Goal: Task Accomplishment & Management: Complete application form

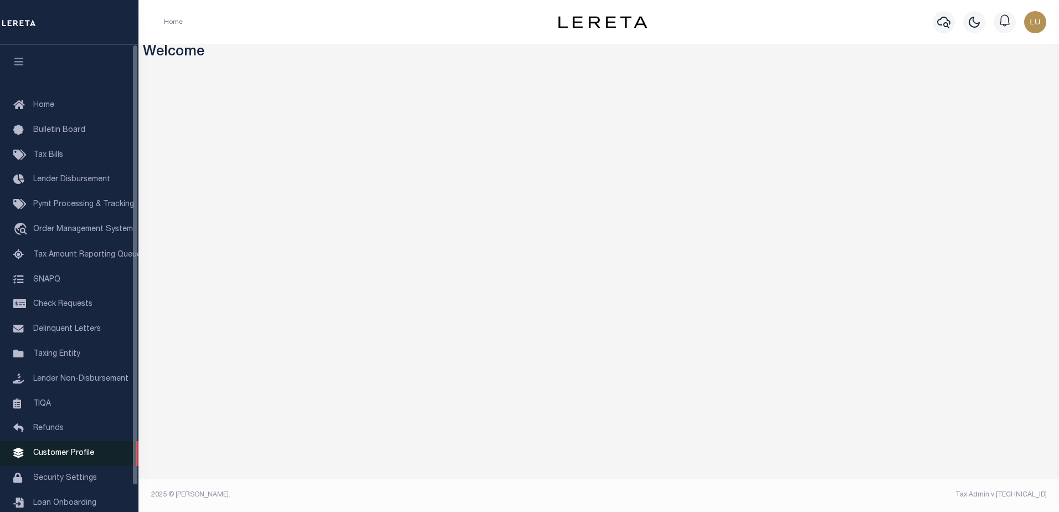
click at [88, 457] on span "Customer Profile" at bounding box center [63, 453] width 61 height 8
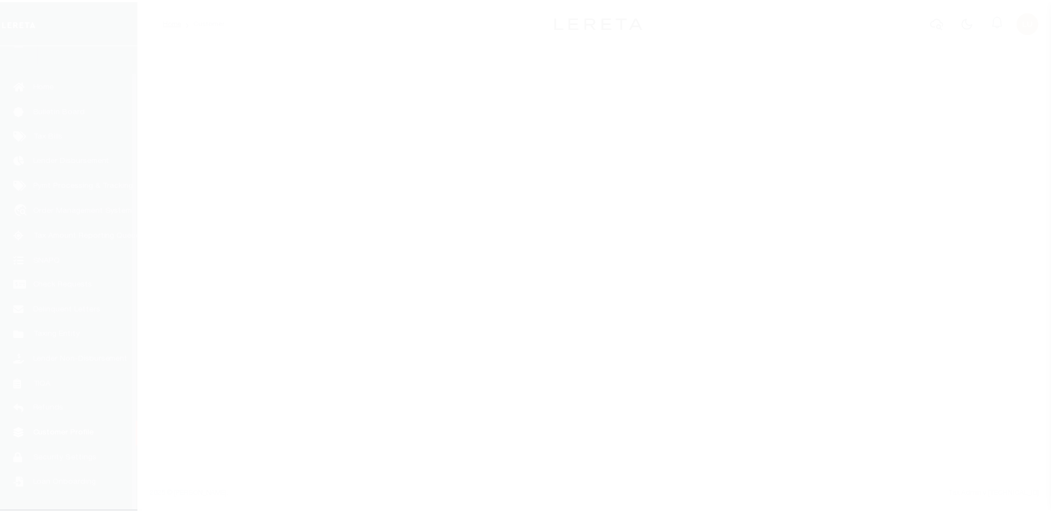
scroll to position [28, 0]
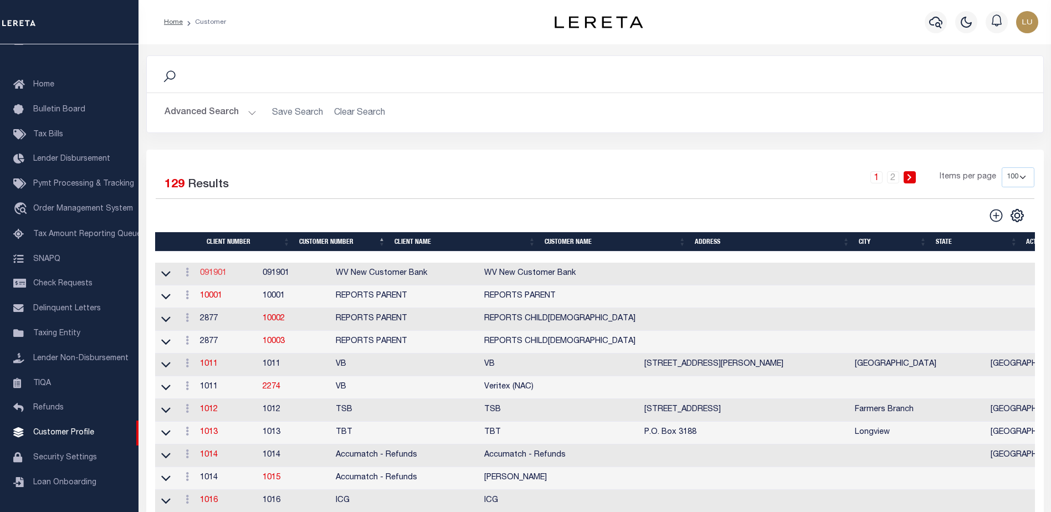
click at [218, 274] on link "091901" at bounding box center [213, 273] width 27 height 8
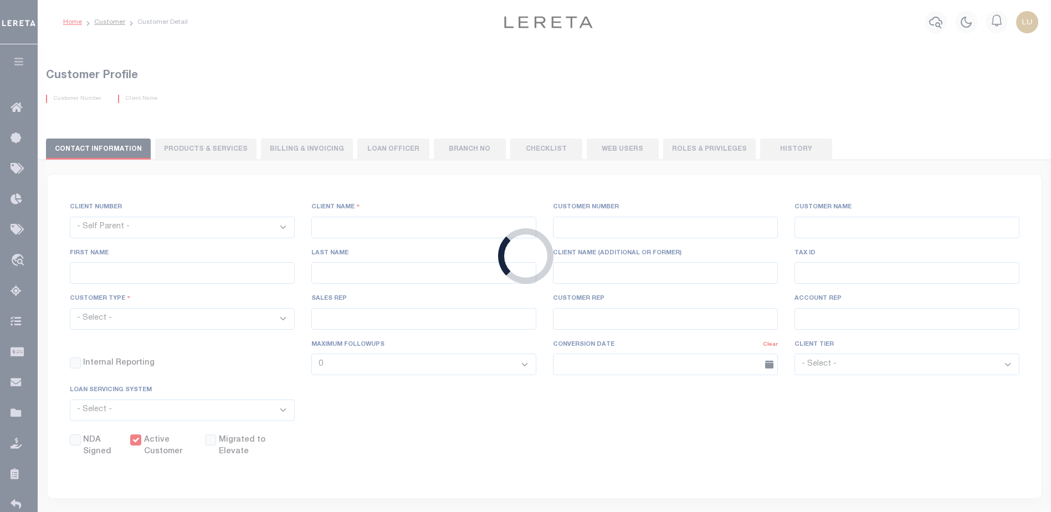
select select
type input "WV New Customer Bank"
type input "091901"
type input "WV New Customer Bank"
select select "Residential"
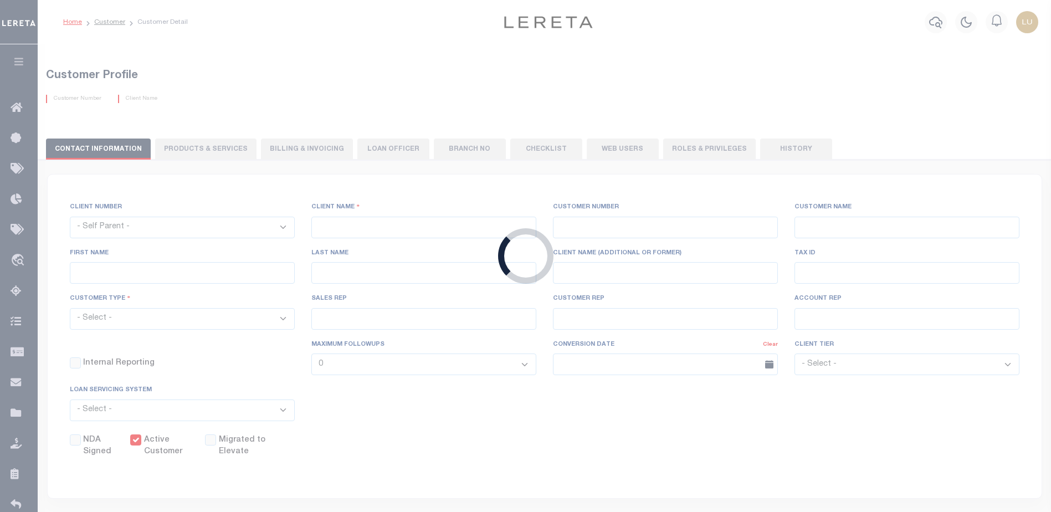
checkbox input "true"
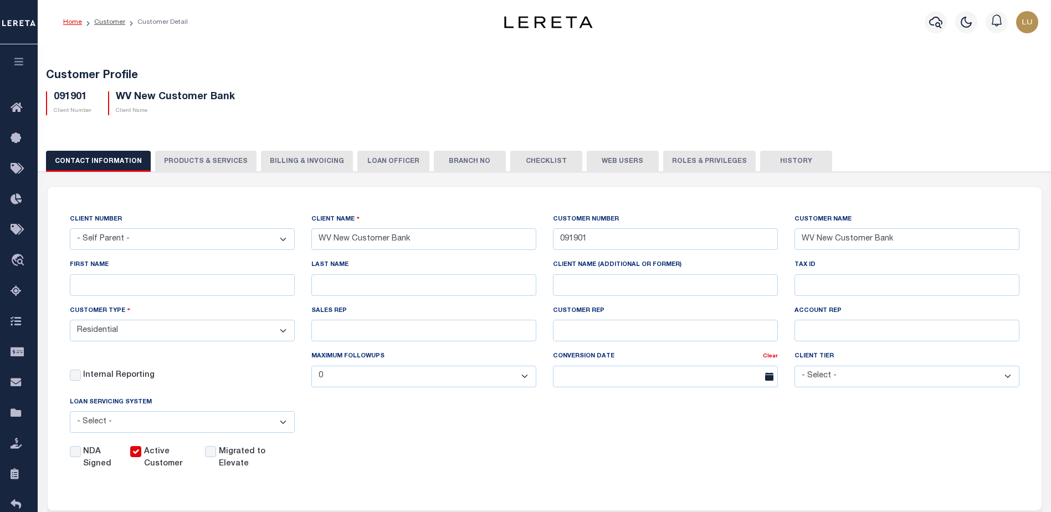
click at [188, 157] on button "PRODUCTS & SERVICES" at bounding box center [205, 161] width 101 height 21
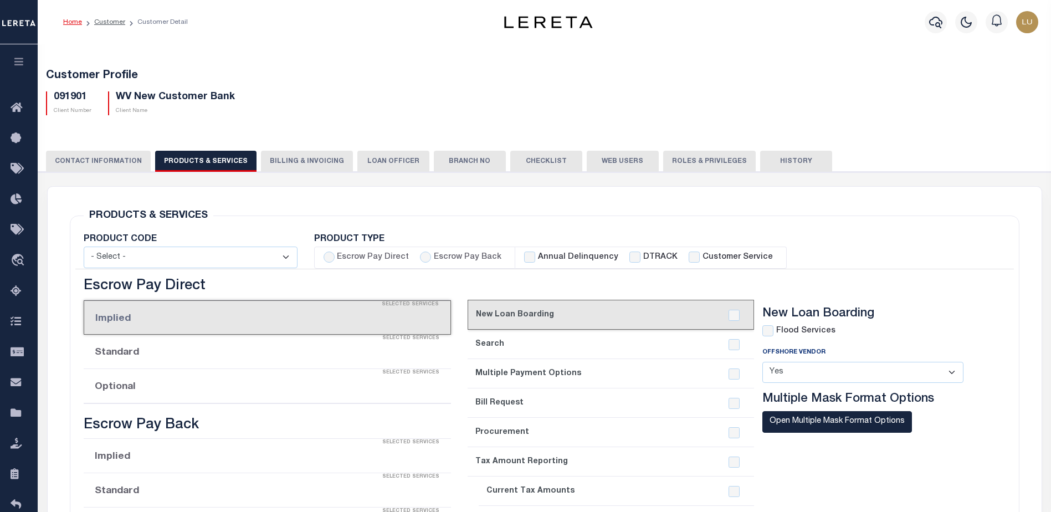
radio input "true"
checkbox input "true"
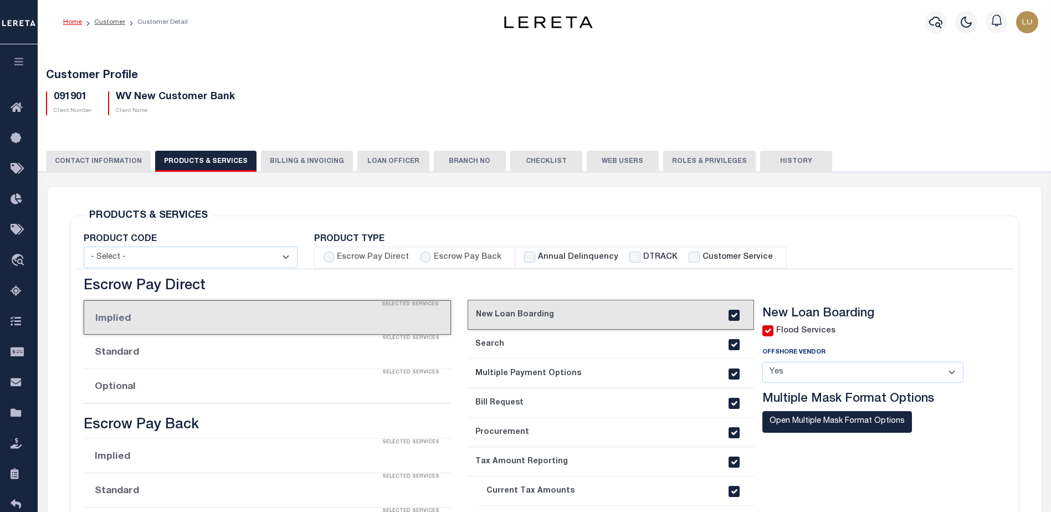
checkbox input "true"
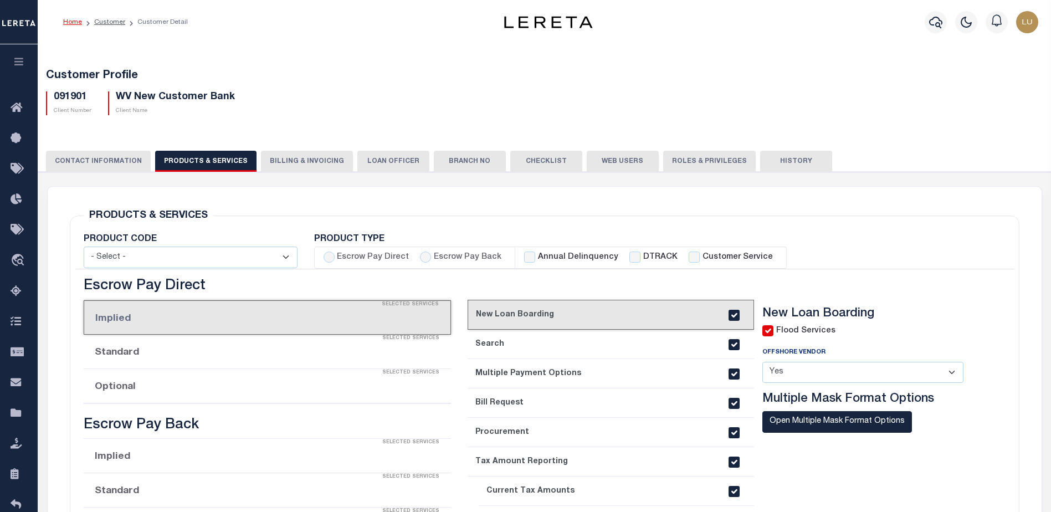
checkbox input "true"
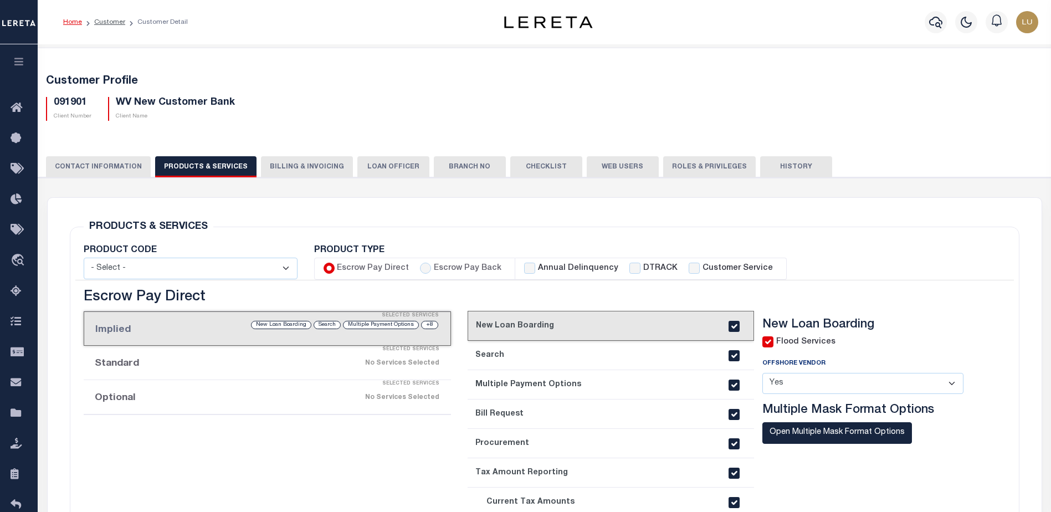
click at [106, 168] on button "CONTACT INFORMATION" at bounding box center [98, 166] width 105 height 21
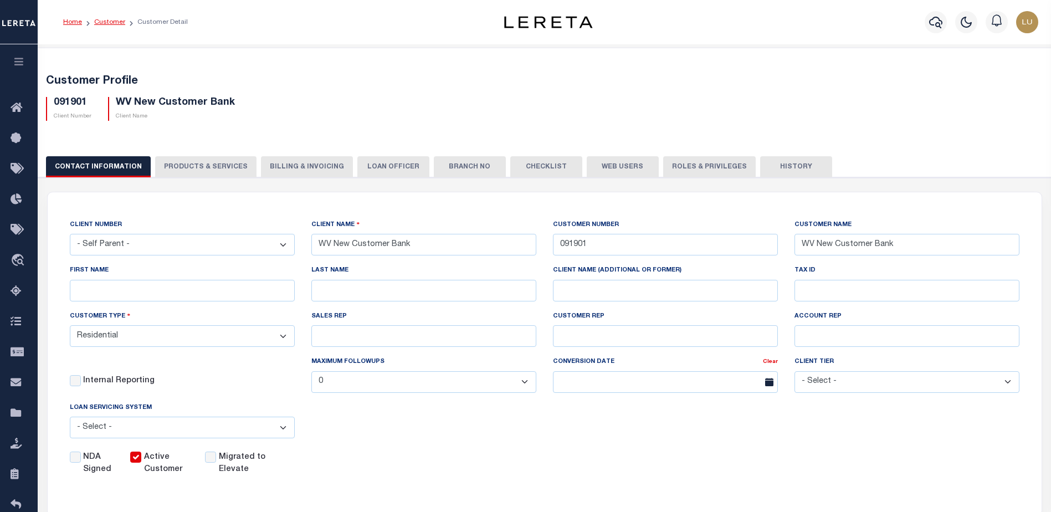
click at [106, 19] on link "Customer" at bounding box center [109, 22] width 31 height 7
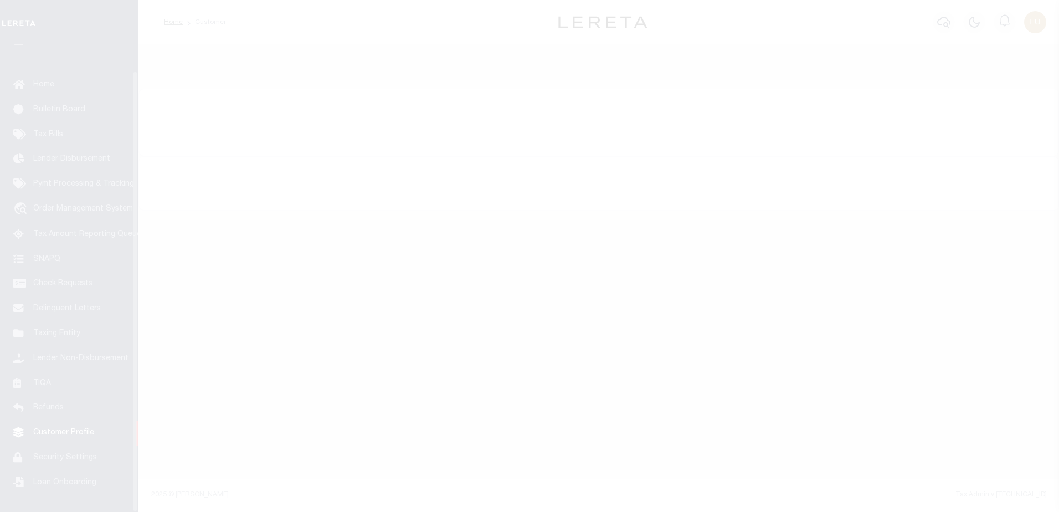
scroll to position [28, 0]
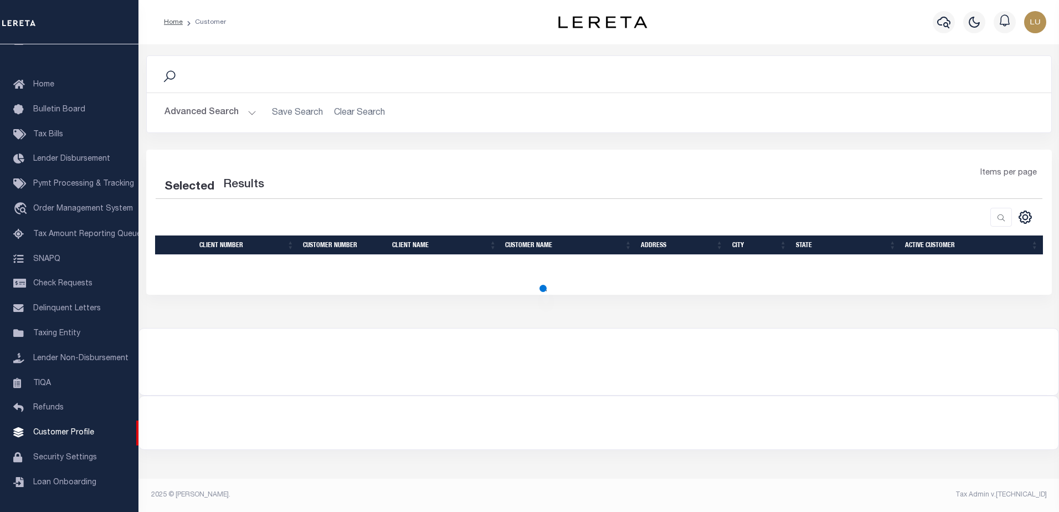
click at [233, 114] on button "Advanced Search" at bounding box center [211, 113] width 92 height 22
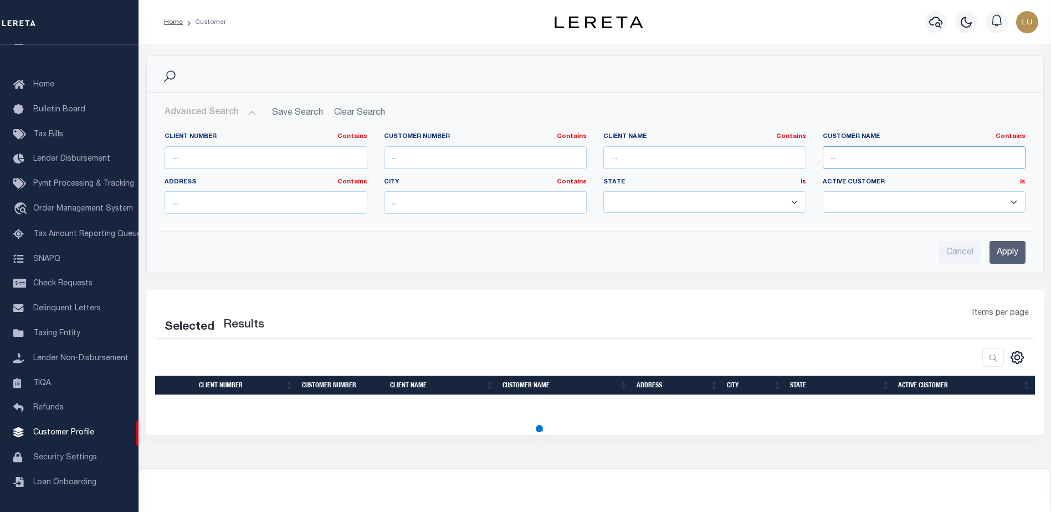
click at [930, 157] on input "text" at bounding box center [924, 157] width 203 height 23
paste input "EL-SNPR Notes Holding LLC"
click at [1011, 255] on input "Apply" at bounding box center [1008, 252] width 36 height 23
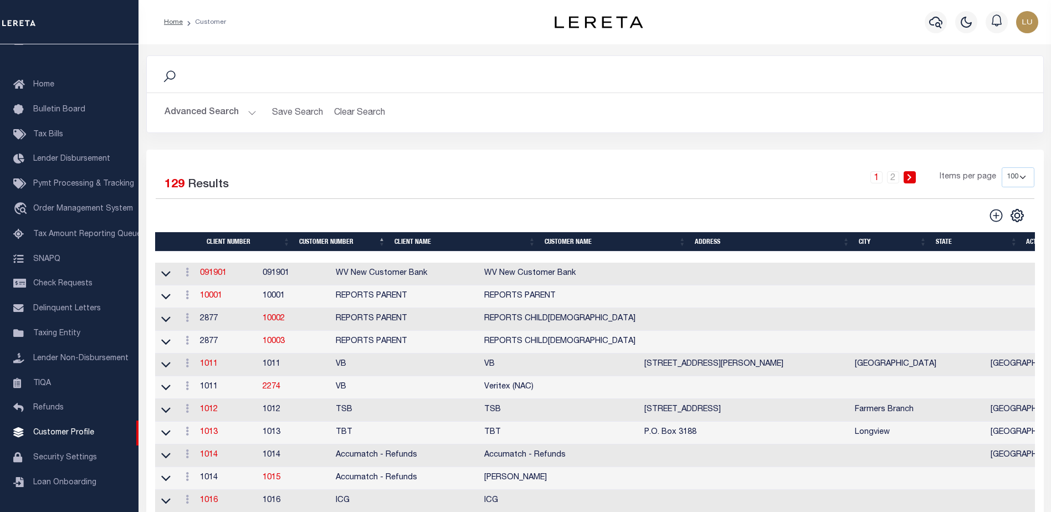
click at [238, 112] on button "Advanced Search" at bounding box center [211, 113] width 92 height 22
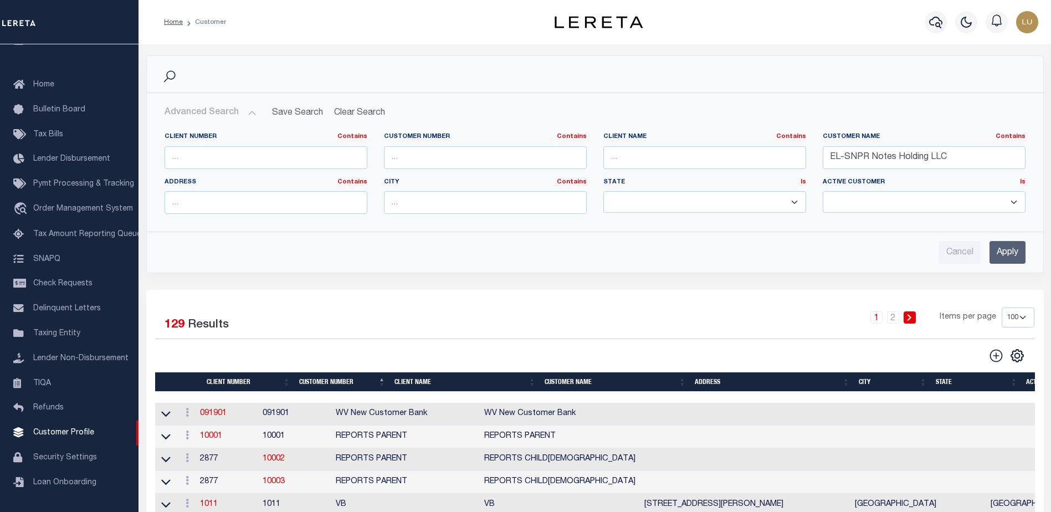
click at [1005, 252] on input "Apply" at bounding box center [1008, 252] width 36 height 23
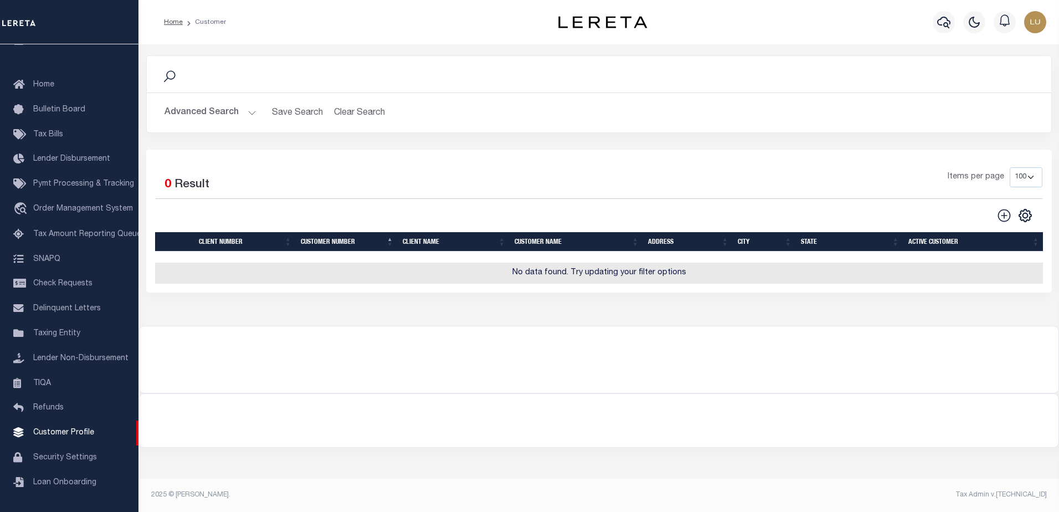
click at [242, 117] on button "Advanced Search" at bounding box center [211, 113] width 92 height 22
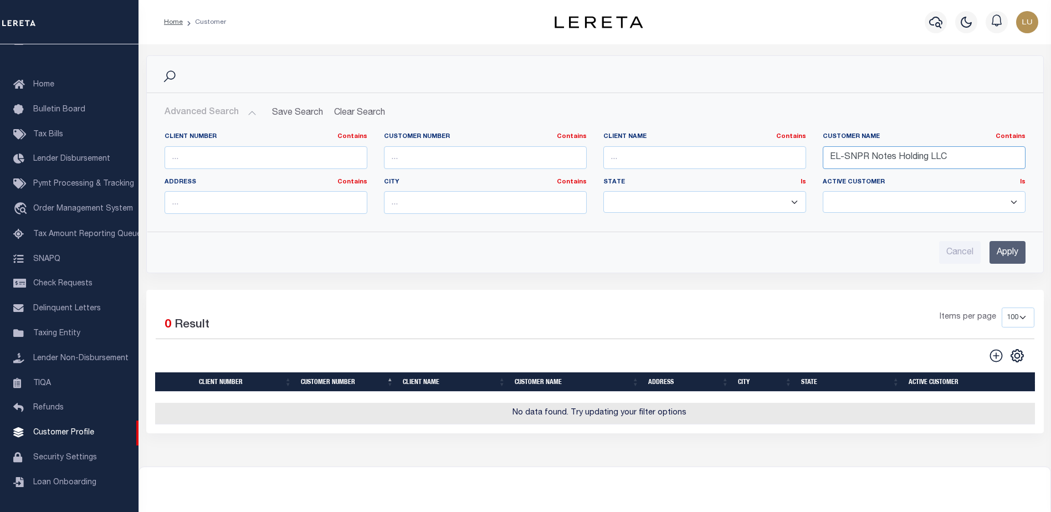
drag, startPoint x: 843, startPoint y: 157, endPoint x: 812, endPoint y: 158, distance: 30.5
click at [812, 158] on div "Client Number Contains Contains Is Customer Number Contains Contains Is Contains" at bounding box center [595, 177] width 878 height 90
drag, startPoint x: 866, startPoint y: 158, endPoint x: 1013, endPoint y: 155, distance: 147.4
click at [1013, 155] on input "SNPR Notes Holding LLC" at bounding box center [924, 157] width 203 height 23
type input "SNPR"
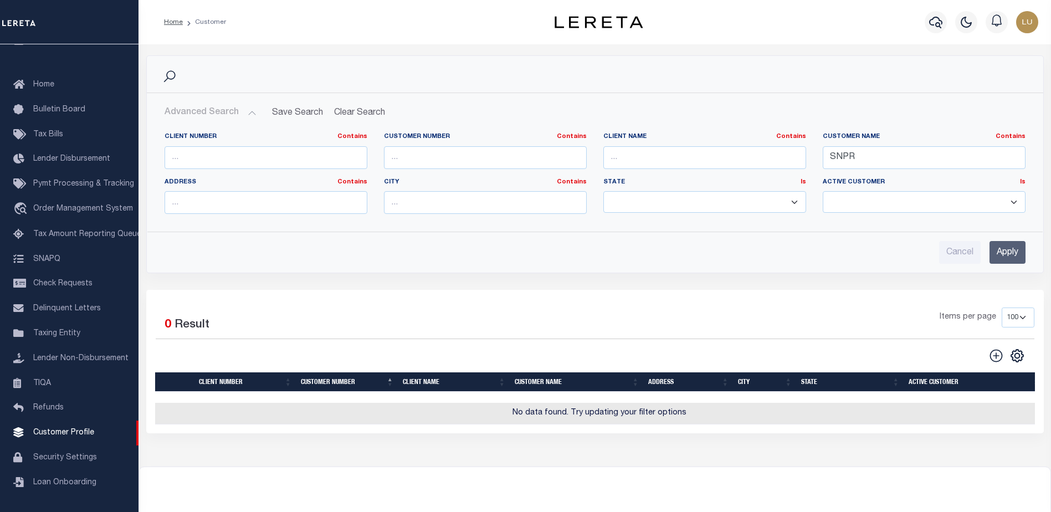
click at [1017, 253] on input "Apply" at bounding box center [1008, 252] width 36 height 23
